Goal: Task Accomplishment & Management: Use online tool/utility

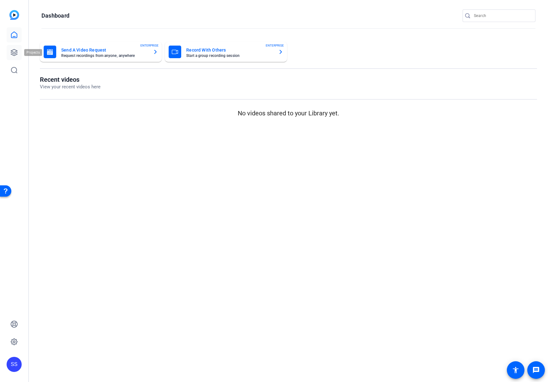
click at [16, 52] on icon at bounding box center [14, 53] width 8 height 8
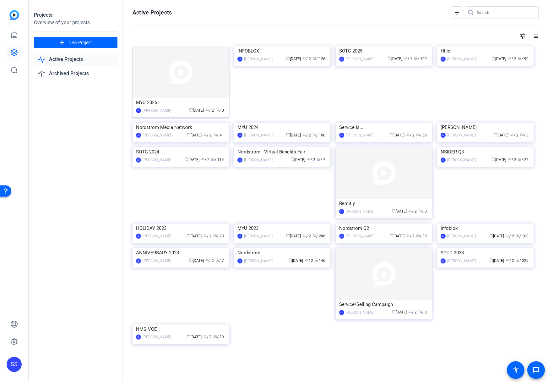
click at [181, 100] on div "MYU 2025" at bounding box center [181, 102] width 90 height 9
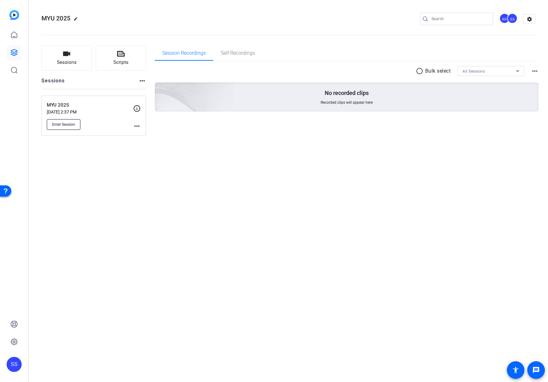
click at [69, 124] on span "Enter Session" at bounding box center [63, 124] width 23 height 5
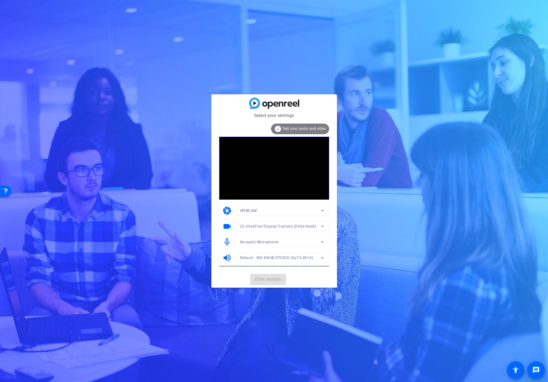
click at [294, 241] on mat-form-field "Smsadis Microphone" at bounding box center [282, 242] width 94 height 10
click at [300, 241] on div "Smsadis Microphone" at bounding box center [280, 242] width 81 height 8
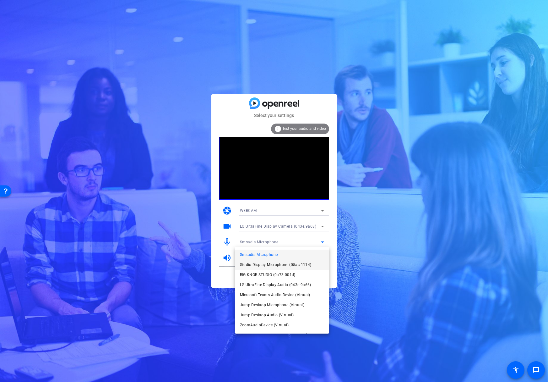
click at [294, 263] on span "Studio Display Microphone (05ac:1114)" at bounding box center [276, 265] width 72 height 8
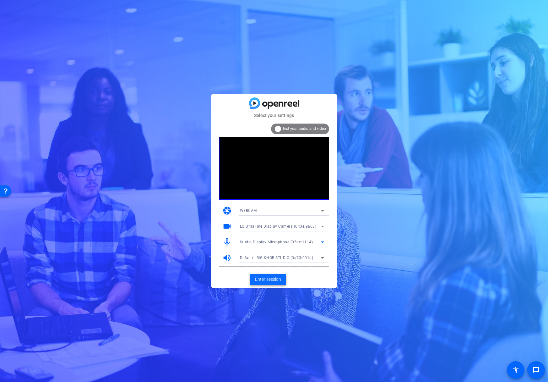
click at [278, 277] on span "Enter session" at bounding box center [268, 279] width 26 height 7
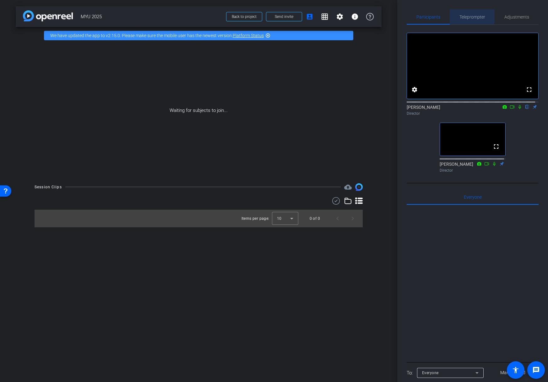
click at [465, 16] on span "Teleprompter" at bounding box center [473, 17] width 26 height 4
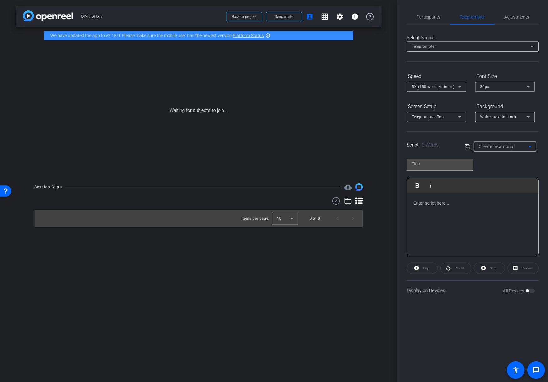
click at [490, 147] on span "Create new script" at bounding box center [497, 146] width 37 height 5
click at [492, 167] on span "Jason Bell – Supply Chain" at bounding box center [505, 169] width 53 height 8
type input "Jason Bell – Supply Chain"
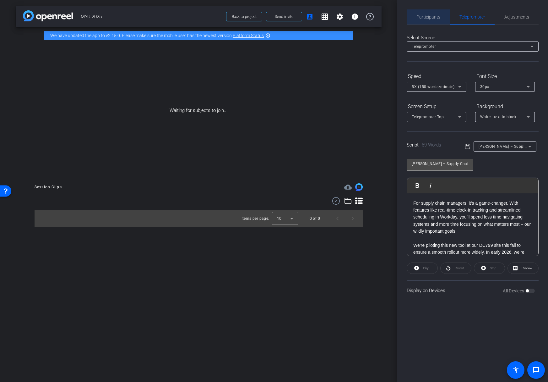
click at [430, 15] on span "Participants" at bounding box center [429, 17] width 24 height 4
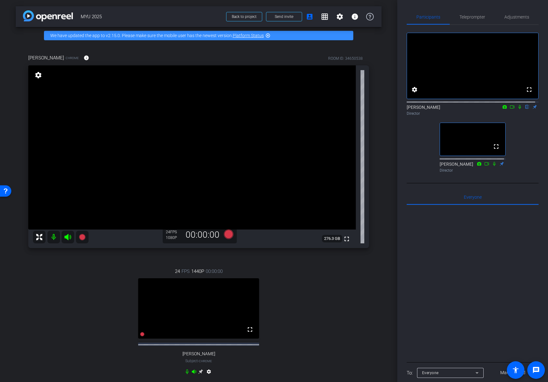
click at [200, 374] on icon at bounding box center [200, 371] width 5 height 5
click at [254, 15] on span at bounding box center [245, 16] width 36 height 15
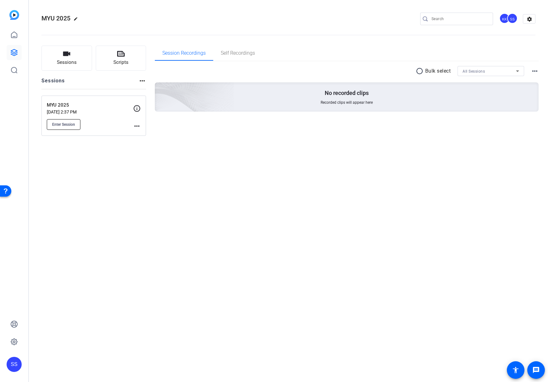
click at [63, 123] on span "Enter Session" at bounding box center [63, 124] width 23 height 5
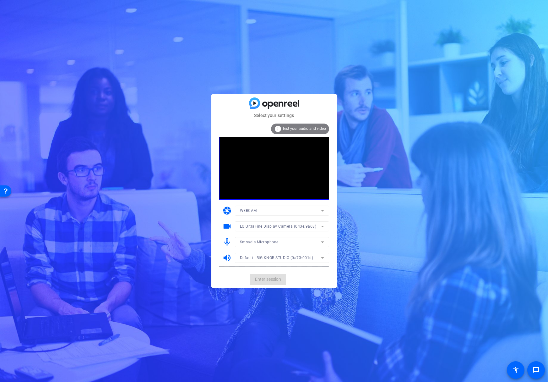
click at [293, 239] on mat-form-field "Smsadis Microphone" at bounding box center [282, 242] width 94 height 10
click at [292, 241] on div "Smsadis Microphone" at bounding box center [280, 242] width 81 height 8
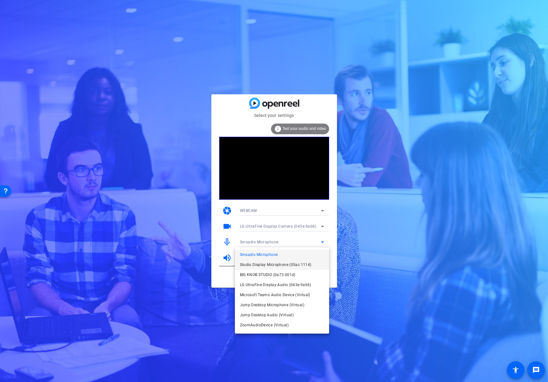
click at [286, 267] on span "Studio Display Microphone (05ac:1114)" at bounding box center [276, 265] width 72 height 8
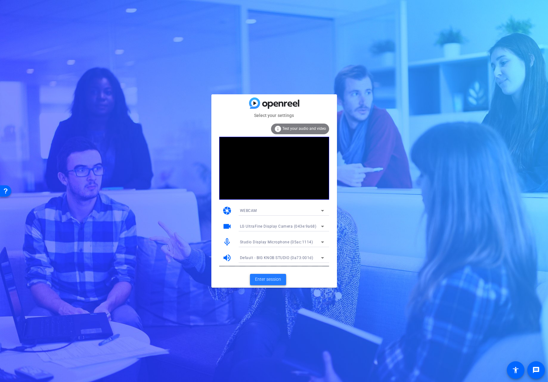
click at [273, 277] on span "Enter session" at bounding box center [268, 279] width 26 height 7
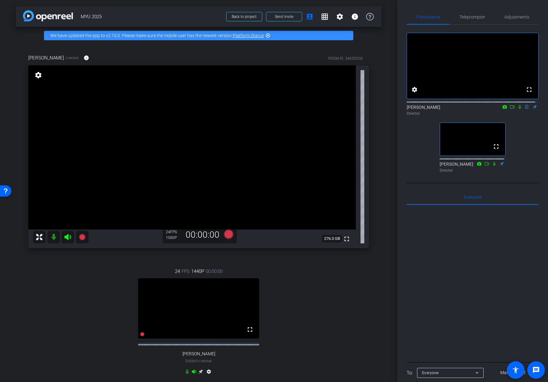
click at [199, 374] on icon at bounding box center [200, 371] width 5 height 5
click at [467, 15] on span "Teleprompter" at bounding box center [473, 17] width 26 height 4
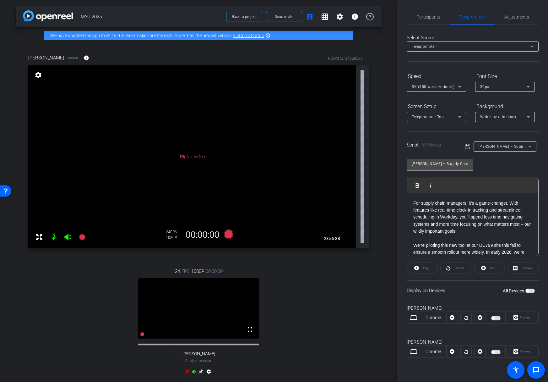
click at [432, 354] on div "Chrome" at bounding box center [434, 351] width 26 height 7
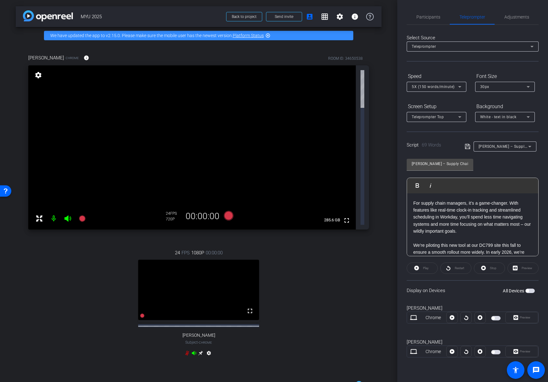
click at [532, 291] on span "button" at bounding box center [530, 291] width 9 height 4
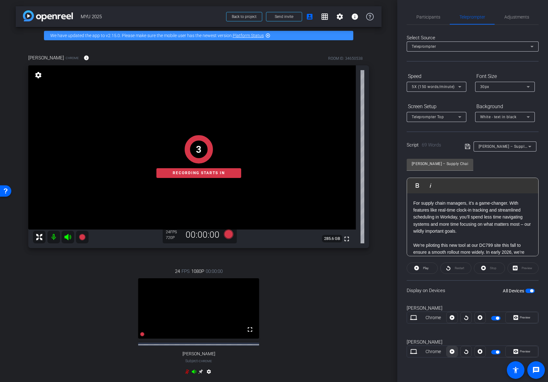
click at [453, 320] on icon at bounding box center [452, 317] width 5 height 5
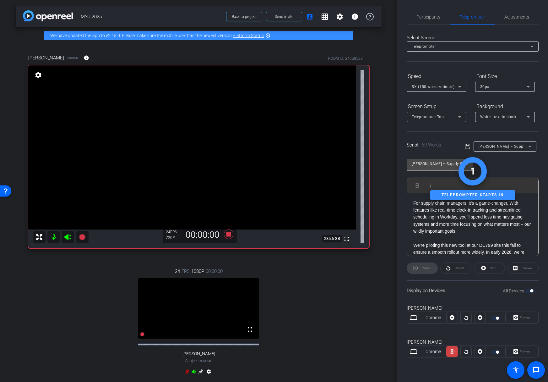
click at [517, 350] on div "Preview" at bounding box center [522, 351] width 33 height 11
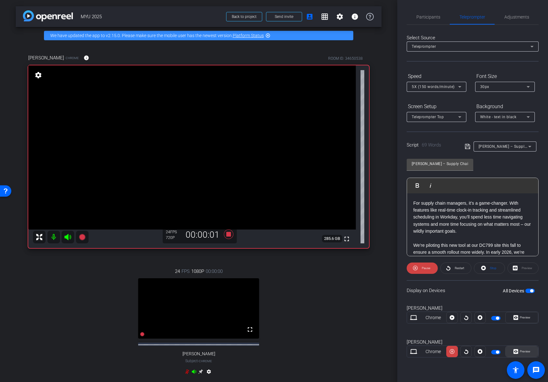
click at [520, 351] on span "Preview" at bounding box center [525, 350] width 11 height 3
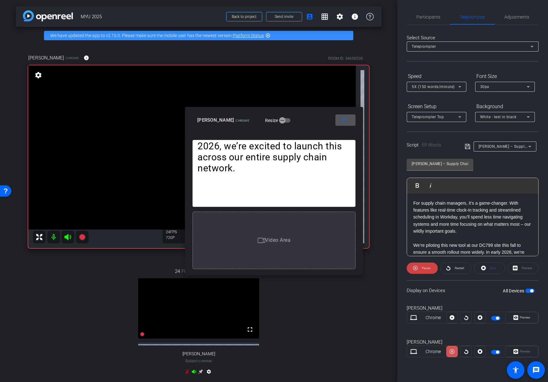
click at [454, 351] on icon at bounding box center [452, 351] width 5 height 9
click at [454, 320] on icon at bounding box center [452, 317] width 5 height 5
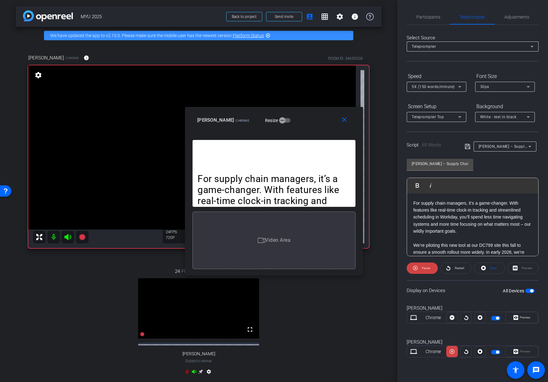
click at [454, 351] on icon at bounding box center [452, 351] width 5 height 9
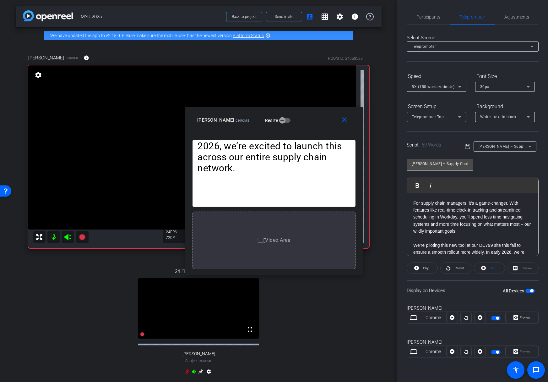
click at [454, 320] on icon at bounding box center [452, 317] width 5 height 5
click at [454, 351] on icon at bounding box center [452, 351] width 5 height 9
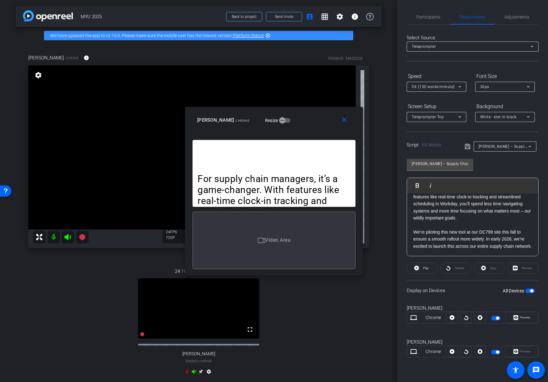
scroll to position [20, 0]
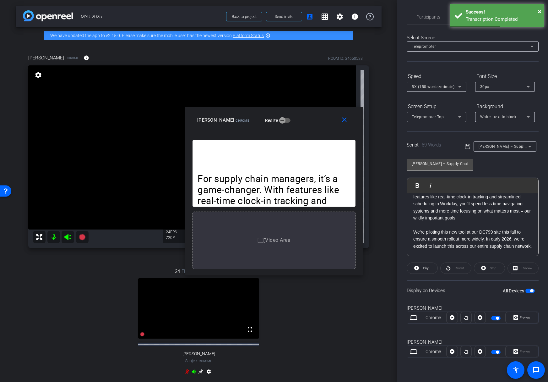
click at [497, 228] on p "We’re piloting this new tool at our DC799 site this fall to ensure a smooth rol…" at bounding box center [473, 238] width 119 height 21
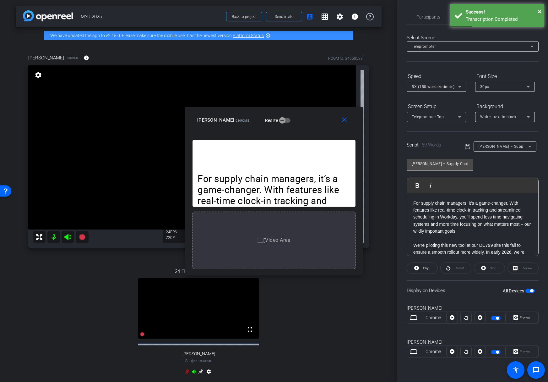
scroll to position [4, 0]
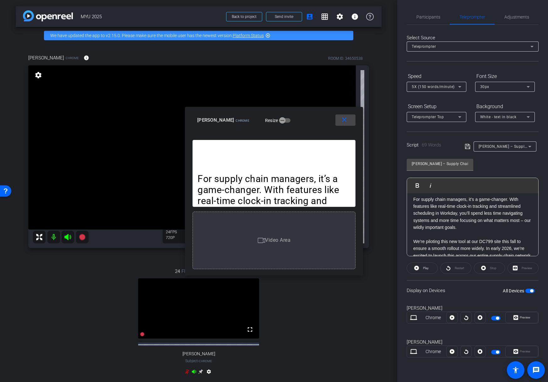
click at [346, 118] on mat-icon "close" at bounding box center [345, 120] width 8 height 8
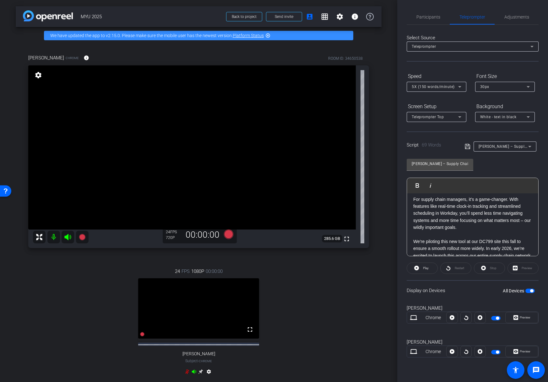
click at [431, 227] on p "For supply chain managers, it’s a game-changer. With features like real-time cl…" at bounding box center [473, 213] width 119 height 35
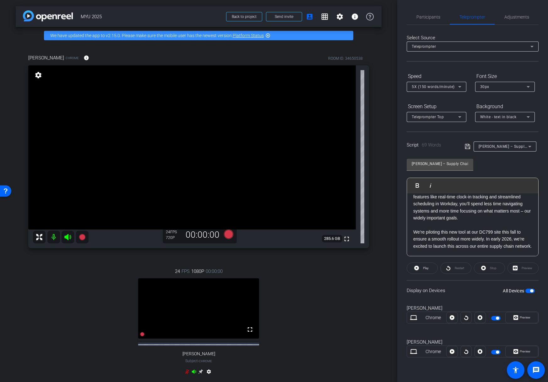
scroll to position [20, 0]
click at [429, 271] on span at bounding box center [422, 268] width 30 height 15
click at [520, 351] on span "Preview" at bounding box center [525, 350] width 11 height 3
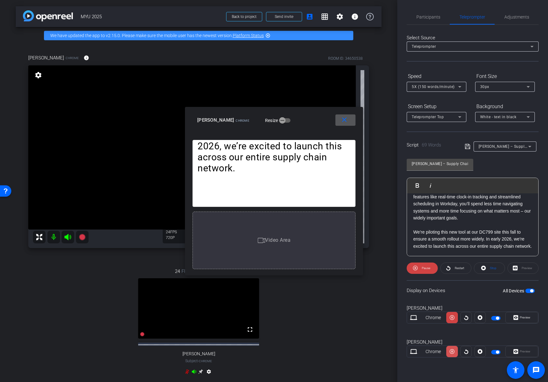
click at [455, 353] on span at bounding box center [452, 351] width 11 height 15
click at [432, 212] on p "For supply chain managers, it’s a game-changer. With features like real-time cl…" at bounding box center [473, 203] width 119 height 35
click at [452, 350] on icon at bounding box center [452, 351] width 5 height 9
drag, startPoint x: 484, startPoint y: 234, endPoint x: 462, endPoint y: 233, distance: 22.0
click at [462, 233] on p "We’re piloting this new tool at our DC799 site this fall to ensure a smooth rol…" at bounding box center [473, 238] width 119 height 21
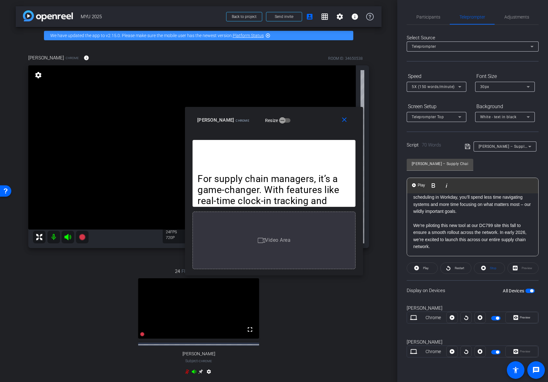
click at [502, 232] on p "We’re piloting this new tool at our DC799 site this fall to ensure a smooth rol…" at bounding box center [473, 236] width 119 height 28
drag, startPoint x: 438, startPoint y: 247, endPoint x: 411, endPoint y: 242, distance: 27.2
click at [411, 242] on div "For supply chain managers, it’s a game-changer. With features like real-time cl…" at bounding box center [472, 214] width 131 height 83
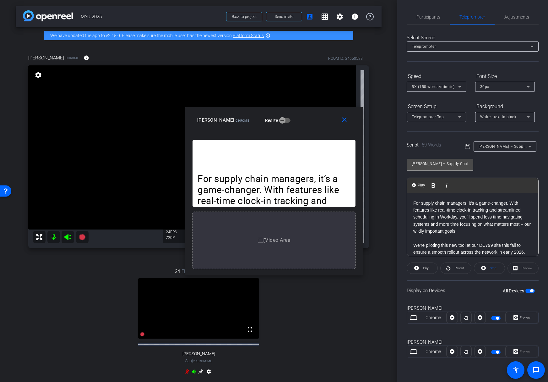
scroll to position [4, 0]
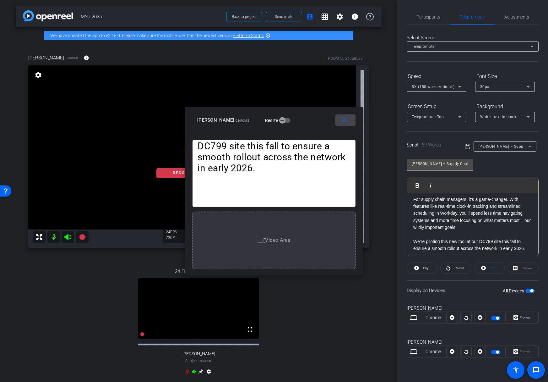
click at [344, 119] on mat-icon "close" at bounding box center [345, 120] width 8 height 8
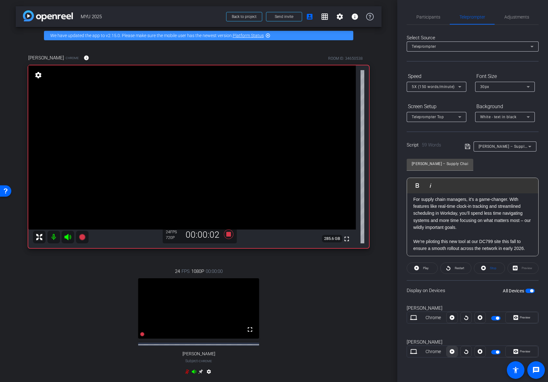
click at [451, 320] on icon at bounding box center [452, 317] width 5 height 5
click at [524, 353] on span "Preview" at bounding box center [525, 350] width 11 height 3
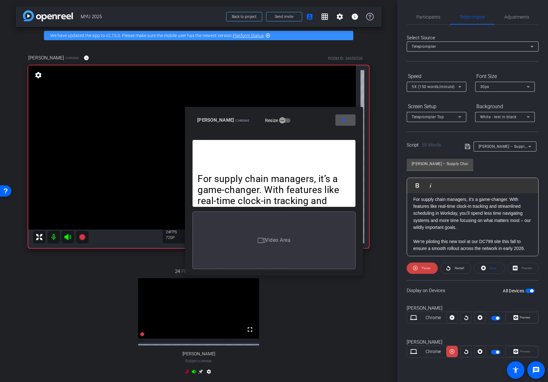
click at [344, 121] on mat-icon "close" at bounding box center [345, 120] width 8 height 8
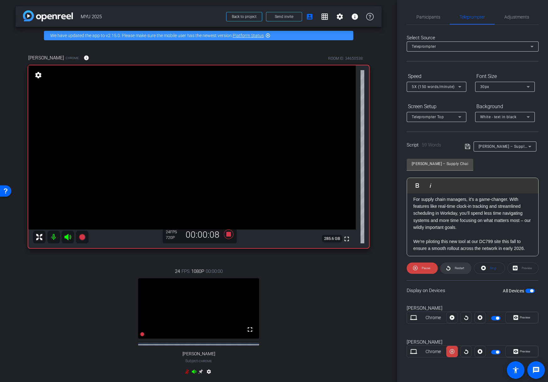
click at [460, 264] on span "Restart" at bounding box center [459, 268] width 11 height 9
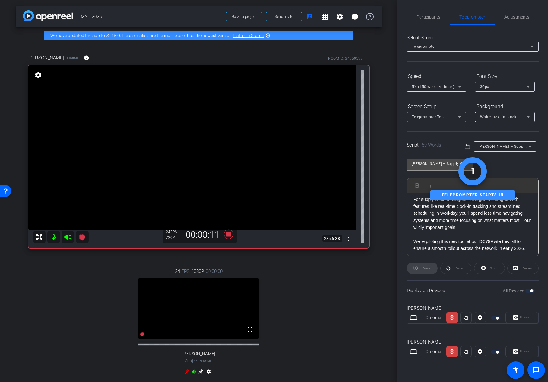
click at [528, 350] on div "Preview" at bounding box center [522, 351] width 33 height 11
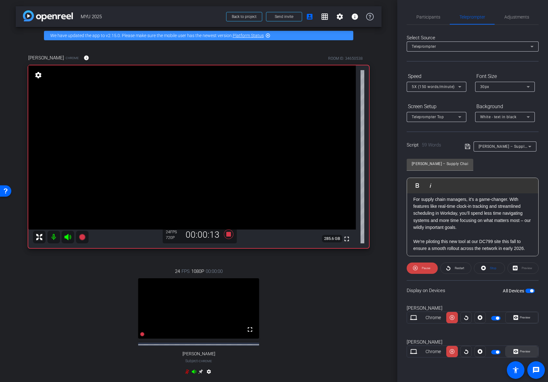
click at [517, 320] on icon at bounding box center [516, 317] width 5 height 5
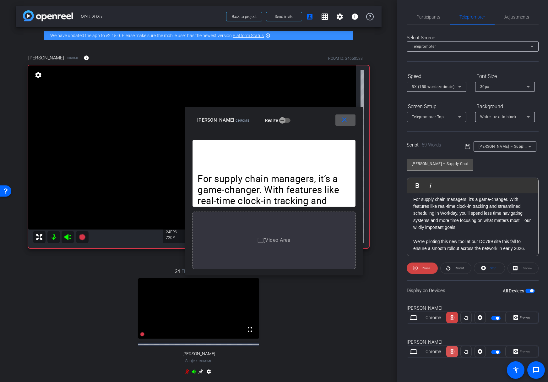
click at [451, 355] on icon at bounding box center [452, 351] width 5 height 9
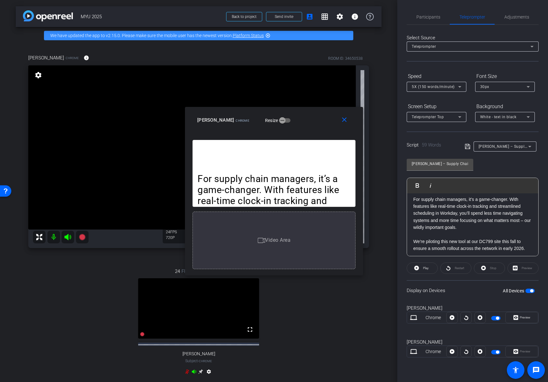
click at [464, 228] on p "For supply chain managers, it’s a game-changer. With features like real-time cl…" at bounding box center [473, 213] width 119 height 35
click at [348, 120] on mat-icon "close" at bounding box center [345, 120] width 8 height 8
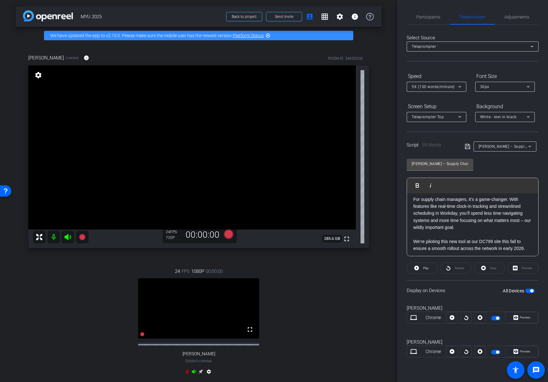
click at [463, 268] on div "Restart" at bounding box center [456, 267] width 31 height 11
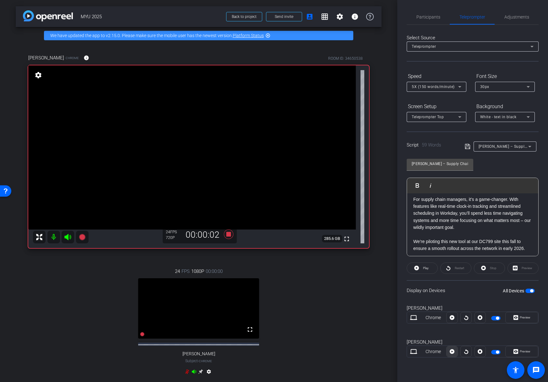
click at [452, 352] on icon at bounding box center [452, 351] width 5 height 9
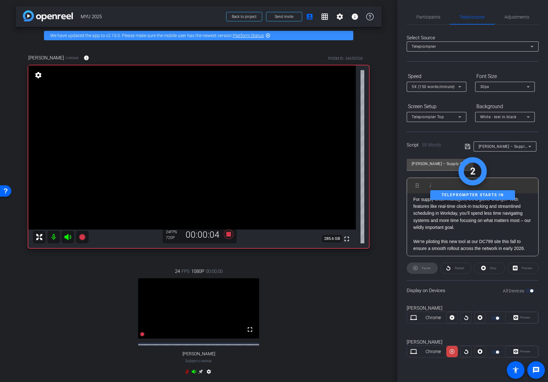
click at [525, 351] on div "Preview" at bounding box center [522, 351] width 33 height 11
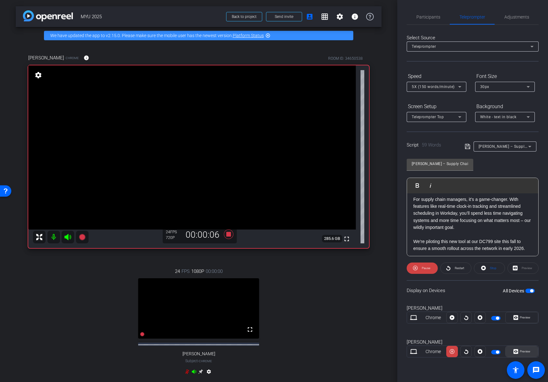
click at [525, 351] on span "Preview" at bounding box center [525, 350] width 11 height 3
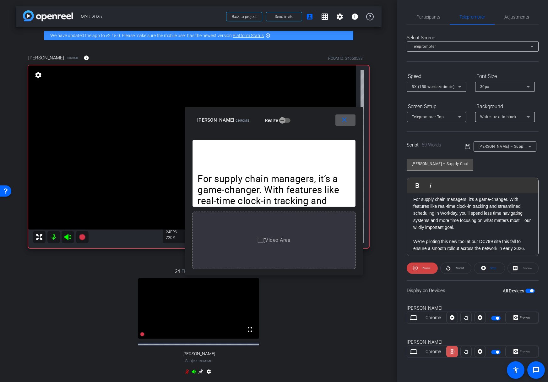
click at [452, 350] on icon at bounding box center [452, 351] width 5 height 9
click at [452, 320] on icon at bounding box center [452, 317] width 5 height 5
click at [452, 350] on icon at bounding box center [452, 351] width 5 height 9
click at [452, 320] on icon at bounding box center [452, 317] width 5 height 5
click at [346, 118] on mat-icon "close" at bounding box center [345, 120] width 8 height 8
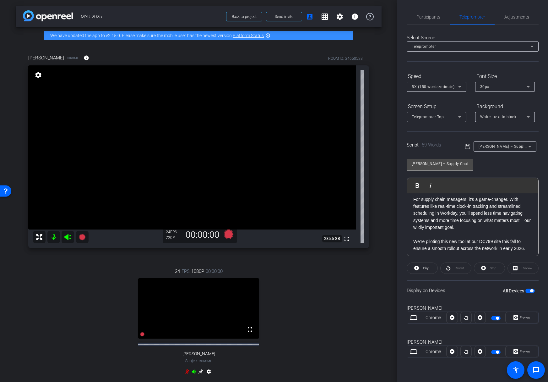
click at [427, 240] on p "We’re piloting this new tool at our DC799 site this fall to ensure a smooth rol…" at bounding box center [473, 245] width 119 height 14
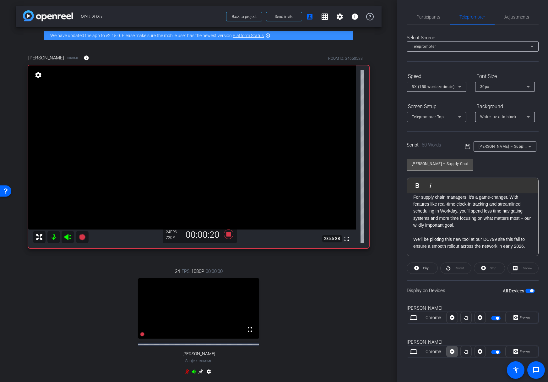
click at [449, 350] on span at bounding box center [452, 351] width 11 height 15
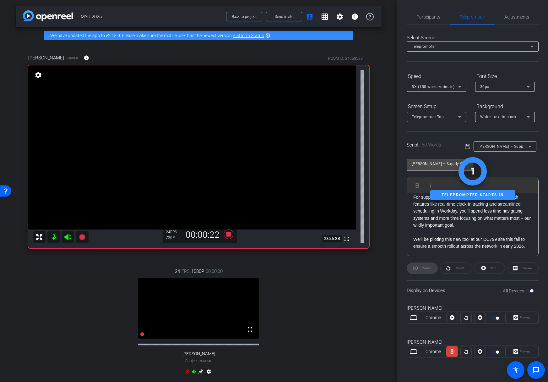
click at [528, 353] on div "Preview" at bounding box center [522, 351] width 33 height 11
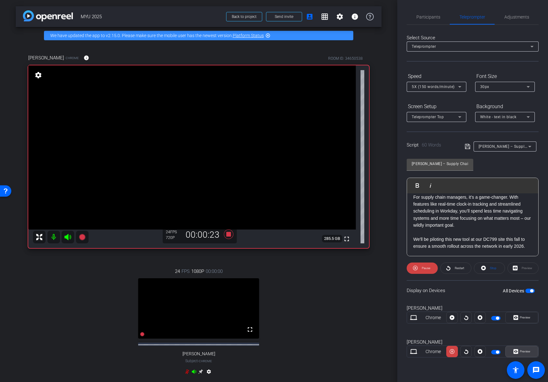
click at [528, 353] on span "Preview" at bounding box center [525, 350] width 11 height 3
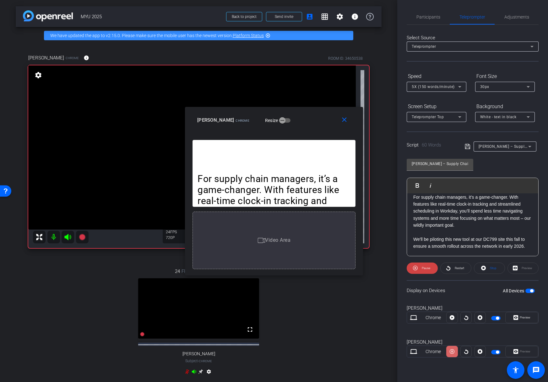
click at [456, 351] on span at bounding box center [452, 351] width 11 height 15
click at [348, 116] on mat-icon "close" at bounding box center [345, 120] width 8 height 8
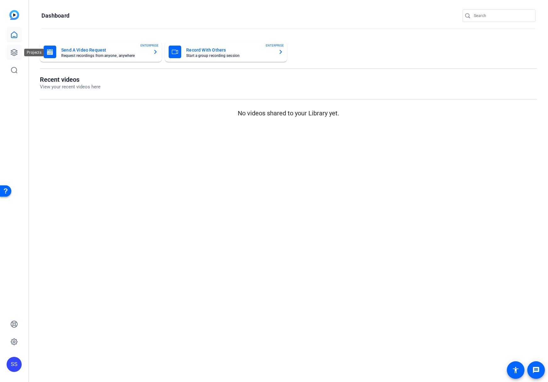
click at [15, 52] on icon at bounding box center [14, 52] width 6 height 6
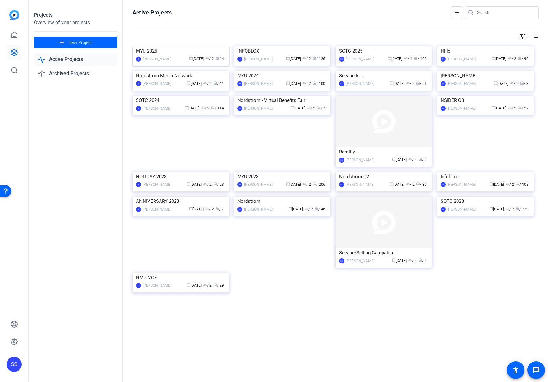
click at [196, 46] on img at bounding box center [181, 46] width 96 height 0
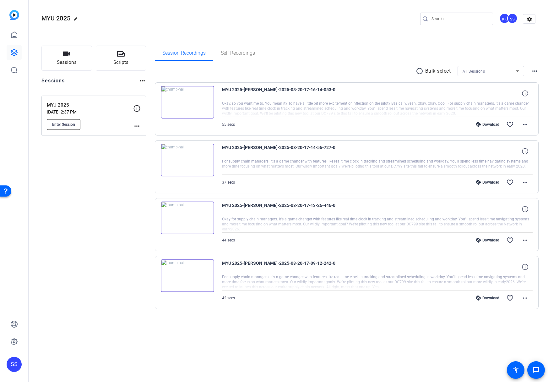
click at [64, 122] on span "Enter Session" at bounding box center [63, 124] width 23 height 5
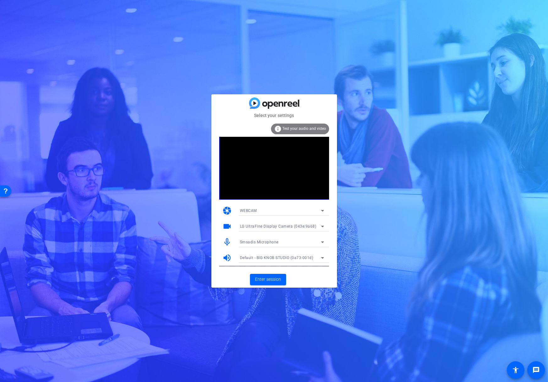
click at [316, 238] on div "Smsadis Microphone" at bounding box center [282, 242] width 84 height 10
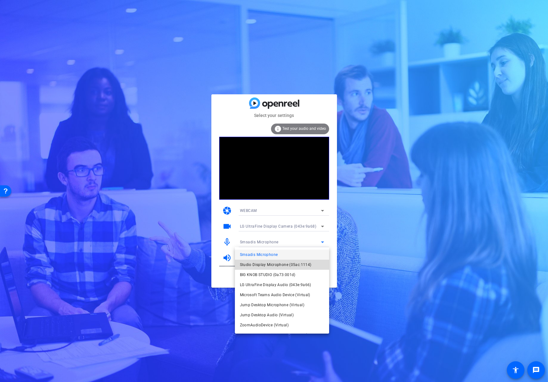
click at [284, 263] on span "Studio Display Microphone (05ac:1114)" at bounding box center [276, 265] width 72 height 8
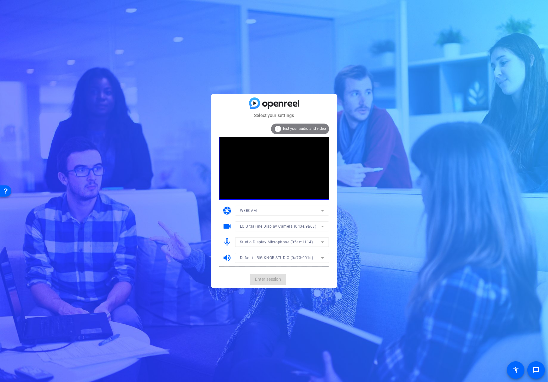
click at [292, 280] on mat-card-actions "Enter session" at bounding box center [275, 279] width 126 height 16
click at [300, 228] on mat-form-field "LG UltraFine Display Camera (043e:9a68)" at bounding box center [282, 226] width 94 height 10
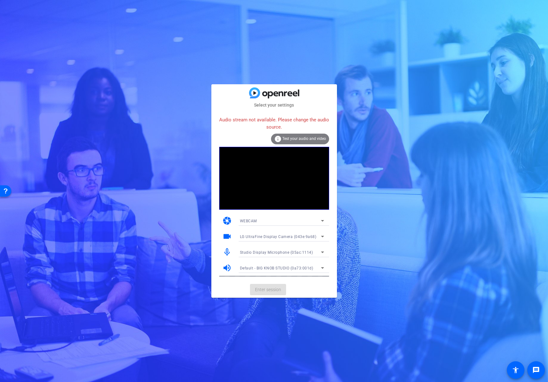
click at [289, 255] on div "Studio Display Microphone (05ac:1114)" at bounding box center [280, 252] width 81 height 8
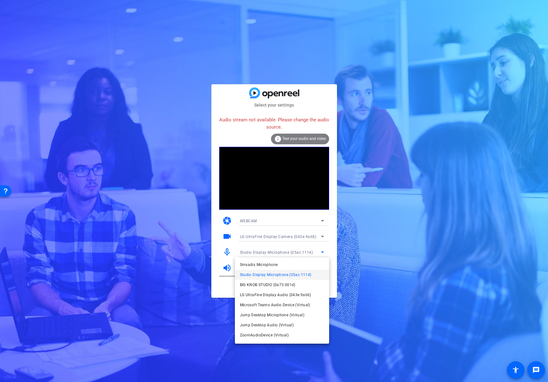
click at [279, 274] on span "Studio Display Microphone (05ac:1114)" at bounding box center [276, 275] width 72 height 8
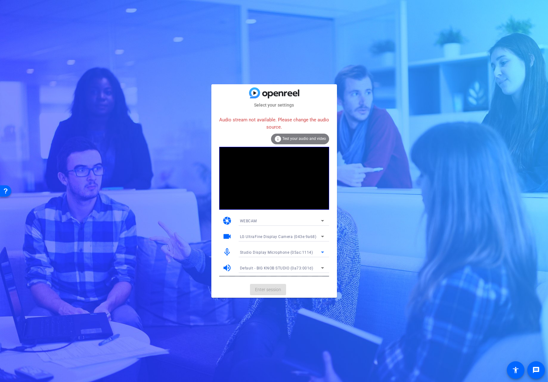
click at [285, 287] on mat-card-actions "Enter session" at bounding box center [275, 289] width 126 height 16
click at [273, 289] on mat-card-actions "Enter session" at bounding box center [275, 289] width 126 height 16
click at [321, 222] on icon at bounding box center [323, 221] width 8 height 8
click at [267, 245] on mat-option "DESKTOP" at bounding box center [282, 243] width 94 height 10
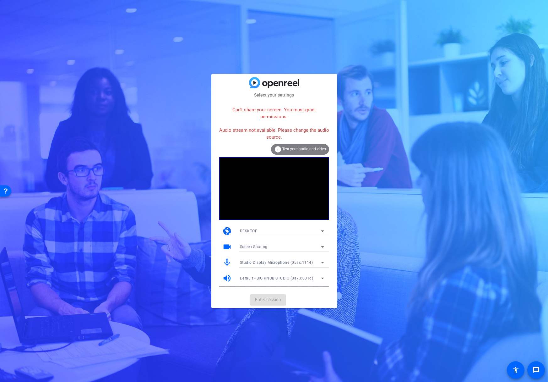
click at [295, 227] on mat-select "DESKTOP" at bounding box center [282, 231] width 84 height 8
click at [288, 240] on mat-option "WEBCAM" at bounding box center [282, 244] width 94 height 10
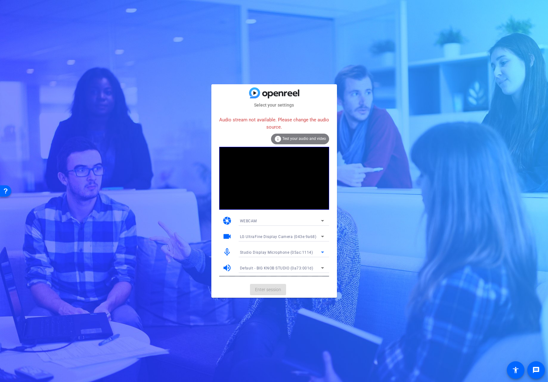
click at [281, 251] on span "Studio Display Microphone (05ac:1114)" at bounding box center [276, 252] width 73 height 4
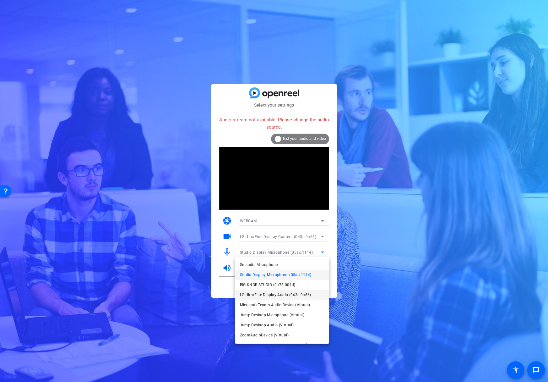
click at [276, 294] on span "LG UltraFine Display Audio (043e:9a66)" at bounding box center [275, 295] width 71 height 8
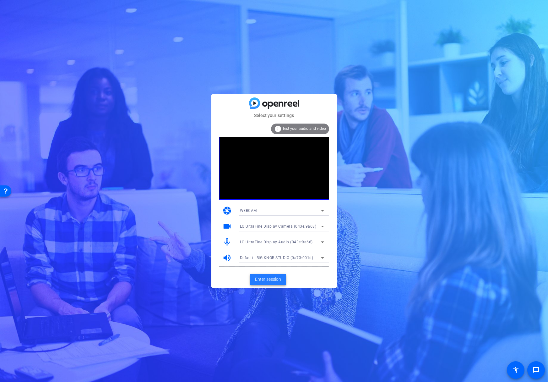
click at [271, 281] on span "Enter session" at bounding box center [268, 279] width 26 height 7
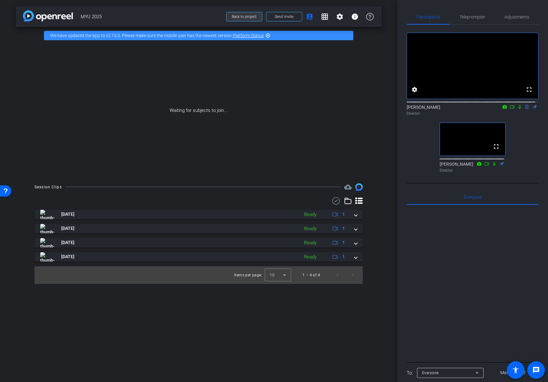
click at [243, 15] on span "Back to project" at bounding box center [244, 16] width 25 height 4
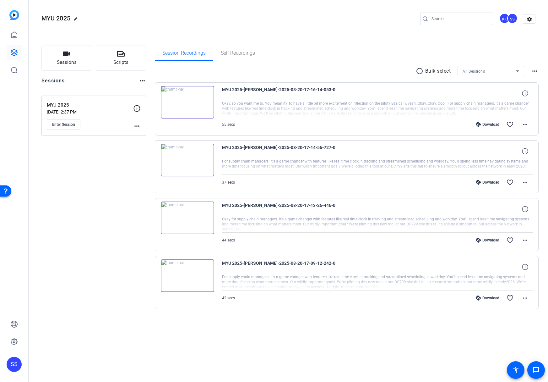
drag, startPoint x: 104, startPoint y: 162, endPoint x: 96, endPoint y: 155, distance: 10.5
click at [103, 161] on div "Sessions Scripts Sessions more_horiz MYU 2025 Aug 12, 2025 @ 2:37 PM Enter Sess…" at bounding box center [93, 187] width 105 height 283
click at [69, 125] on span "Enter Session" at bounding box center [63, 124] width 23 height 5
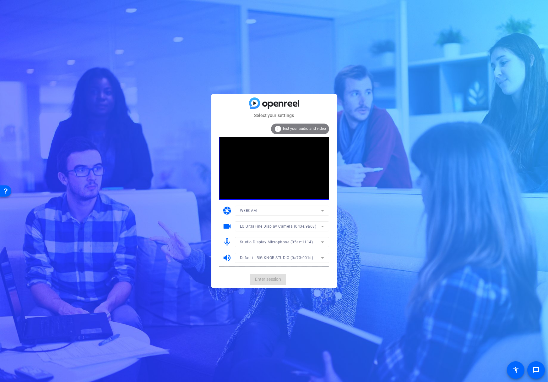
click at [261, 240] on mat-form-field "Studio Display Microphone (05ac:1114)" at bounding box center [282, 242] width 94 height 10
click at [261, 242] on span "Studio Display Microphone (05ac:1114)" at bounding box center [276, 242] width 73 height 4
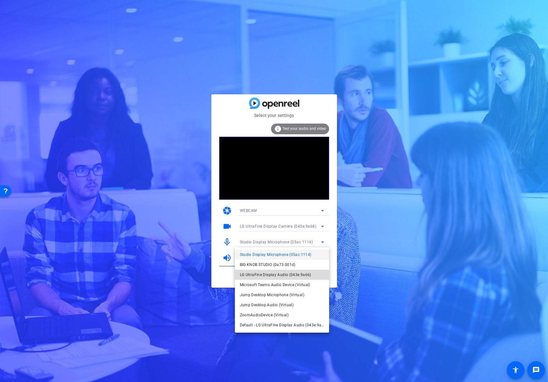
click at [260, 272] on span "LG UltraFine Display Audio (043e:9a66)" at bounding box center [275, 275] width 71 height 8
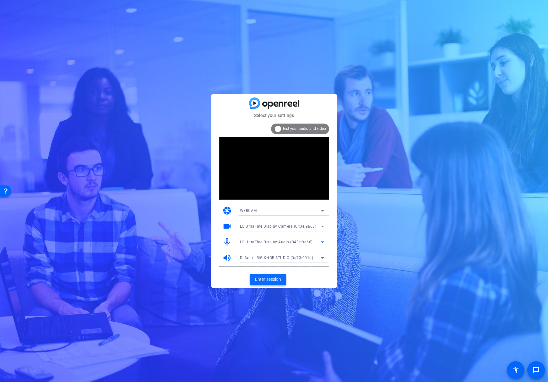
click at [265, 279] on span "Enter session" at bounding box center [268, 279] width 26 height 7
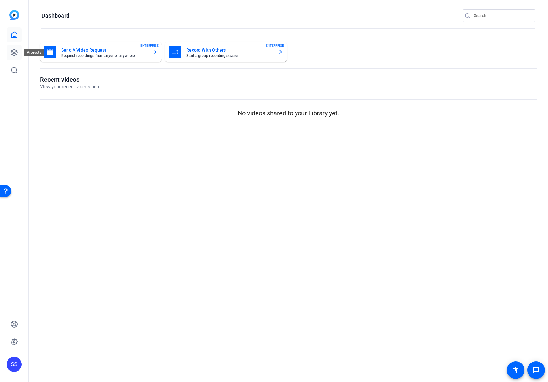
click at [15, 51] on icon at bounding box center [14, 53] width 8 height 8
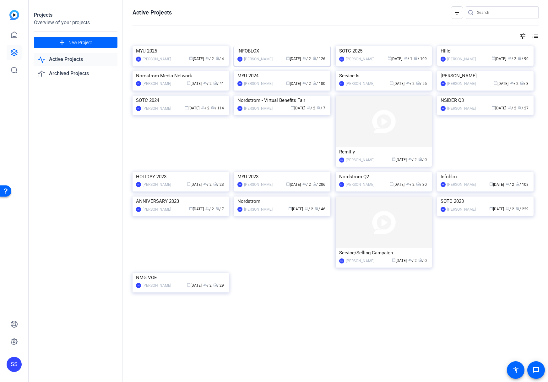
click at [263, 46] on img at bounding box center [282, 46] width 96 height 0
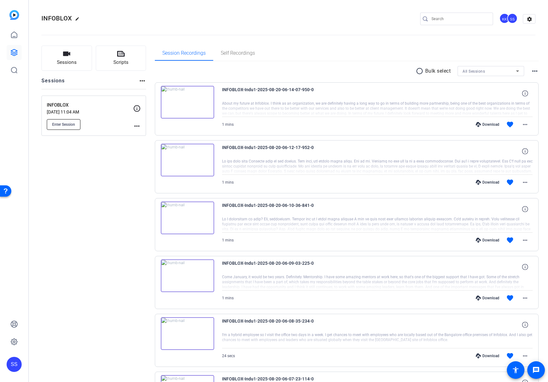
click at [57, 123] on span "Enter Session" at bounding box center [63, 124] width 23 height 5
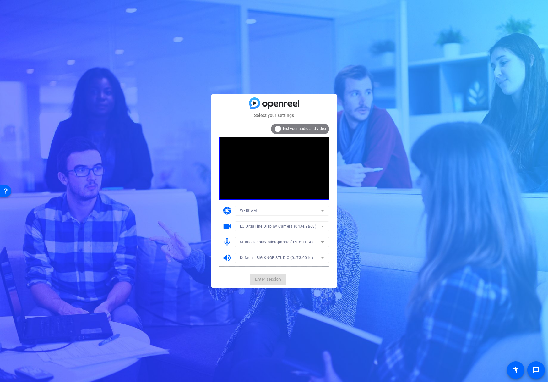
click at [302, 244] on mat-form-field "Studio Display Microphone (05ac:1114)" at bounding box center [282, 242] width 94 height 10
click at [301, 242] on span "Studio Display Microphone (05ac:1114)" at bounding box center [276, 242] width 73 height 4
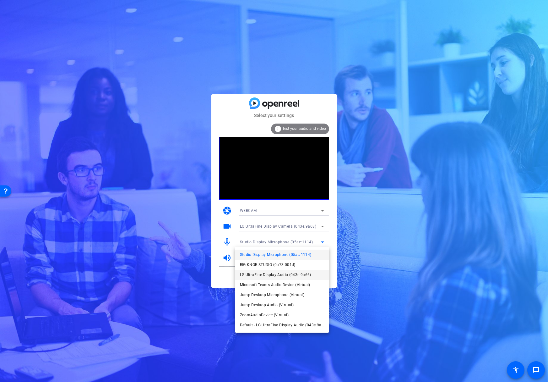
click at [296, 272] on span "LG UltraFine Display Audio (043e:9a66)" at bounding box center [275, 275] width 71 height 8
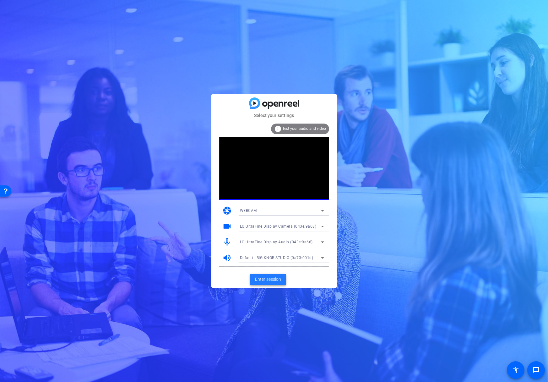
click at [277, 280] on span "Enter session" at bounding box center [268, 279] width 26 height 7
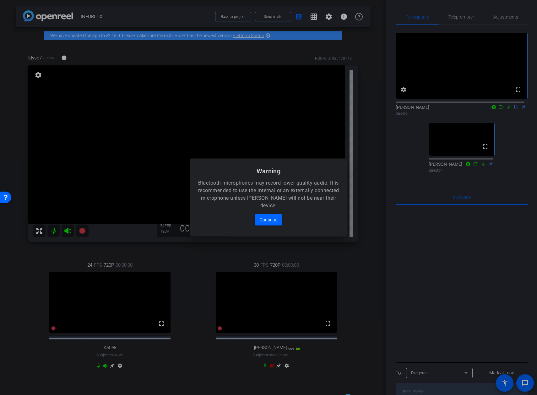
click at [276, 371] on div at bounding box center [268, 197] width 537 height 395
click at [268, 222] on span "Continue" at bounding box center [269, 220] width 18 height 8
